Goal: Navigation & Orientation: Find specific page/section

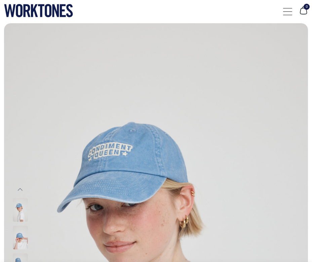
click at [289, 16] on div at bounding box center [287, 11] width 9 height 13
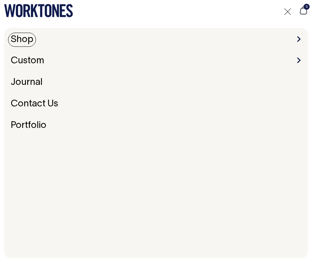
click at [30, 39] on link "Shop" at bounding box center [22, 40] width 28 height 14
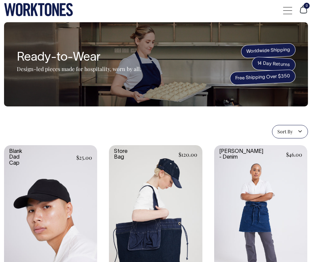
scroll to position [0, 0]
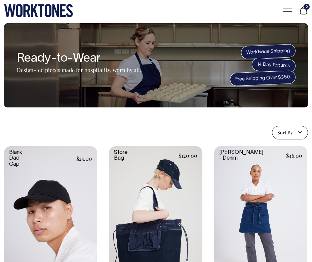
click at [291, 10] on div at bounding box center [287, 11] width 9 height 13
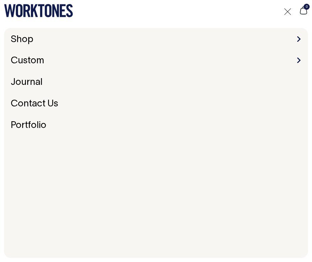
scroll to position [0, 0]
click at [42, 59] on link "Custom" at bounding box center [27, 61] width 39 height 14
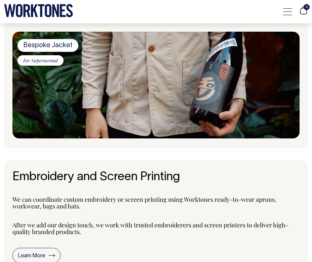
scroll to position [415, 0]
